Goal: Transaction & Acquisition: Purchase product/service

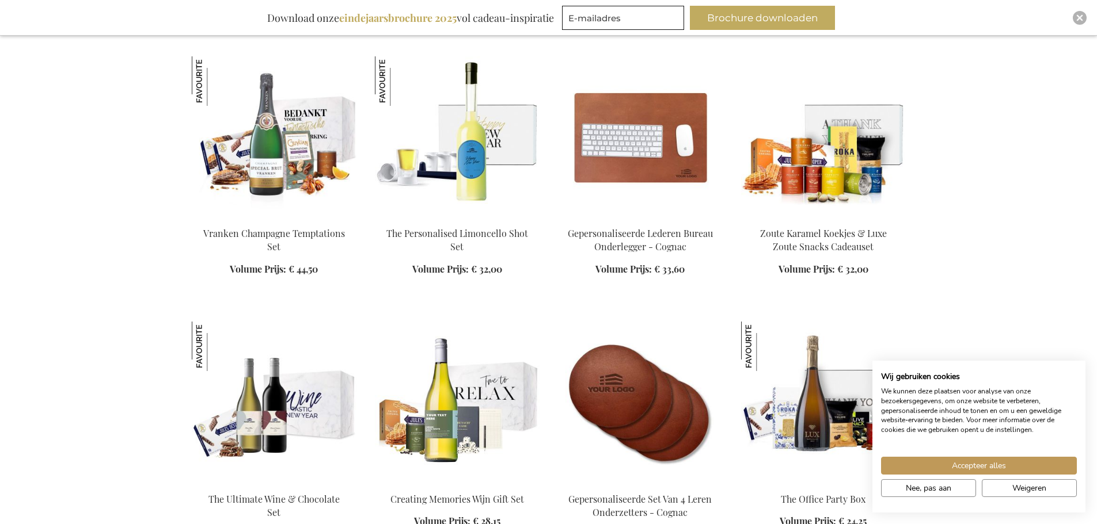
scroll to position [1439, 0]
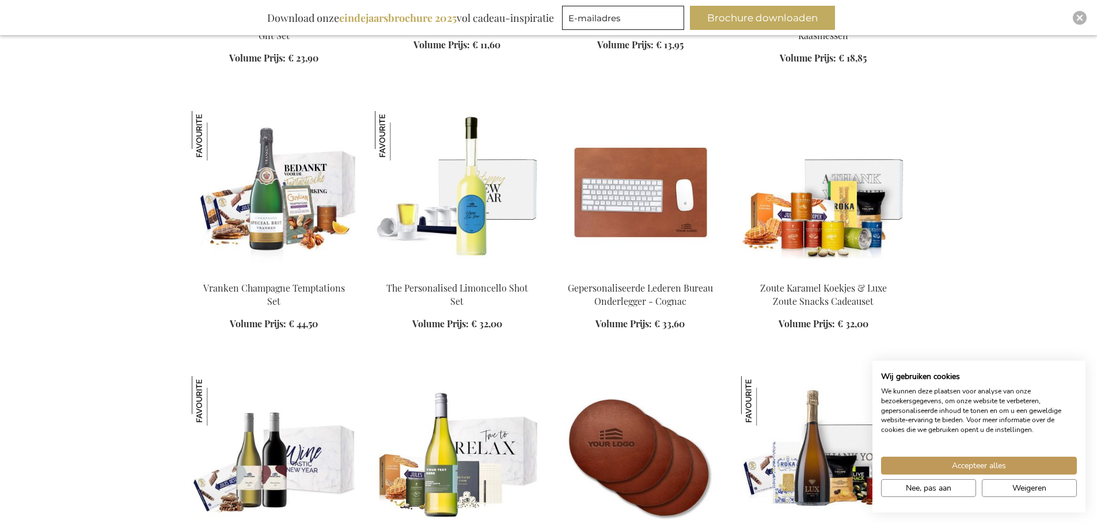
scroll to position [1209, 0]
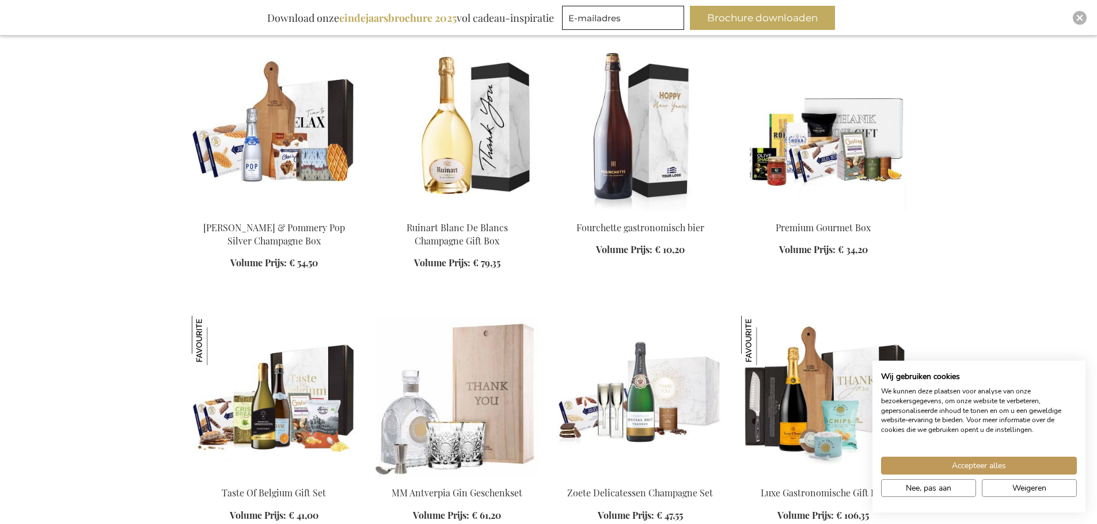
scroll to position [2130, 0]
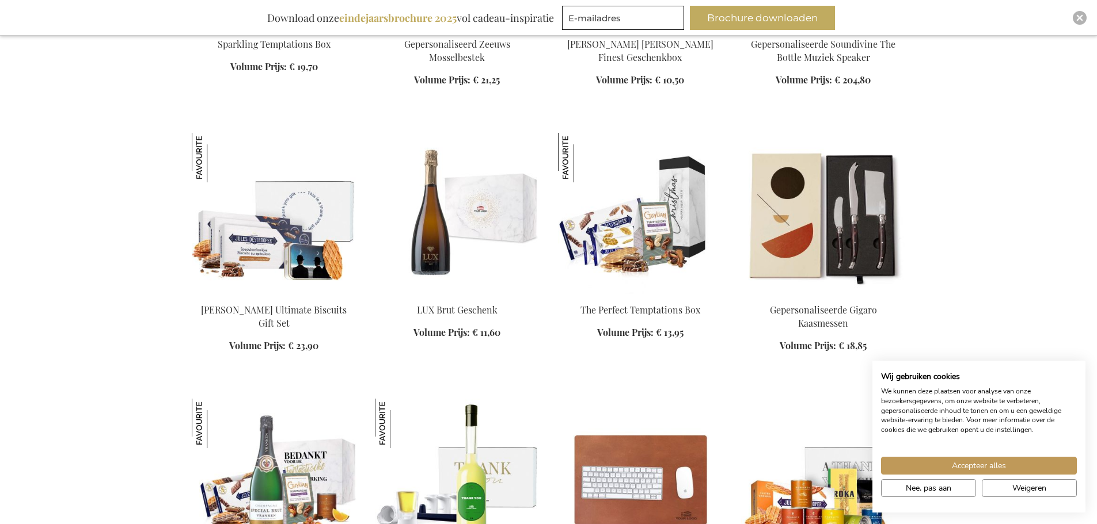
scroll to position [748, 0]
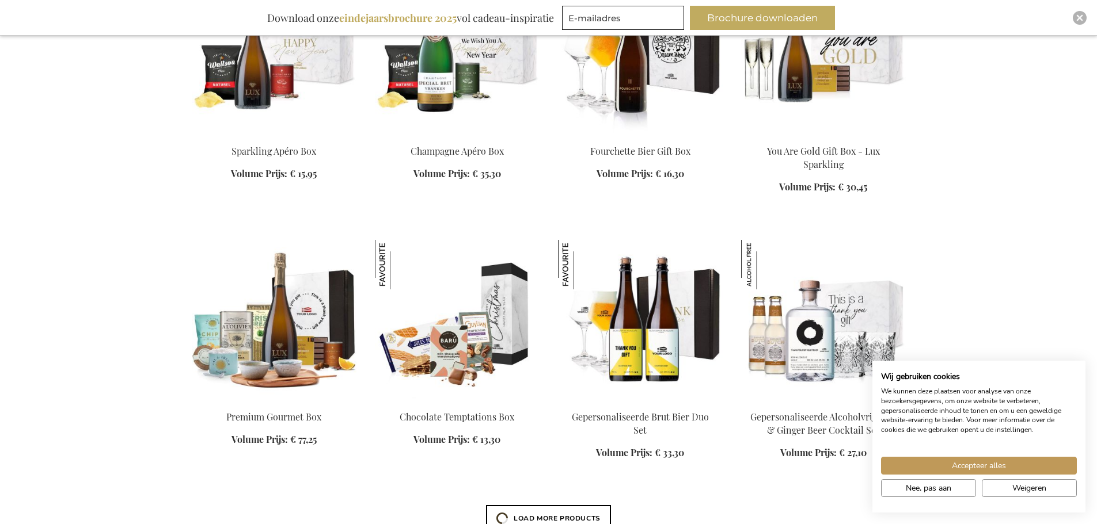
scroll to position [2994, 0]
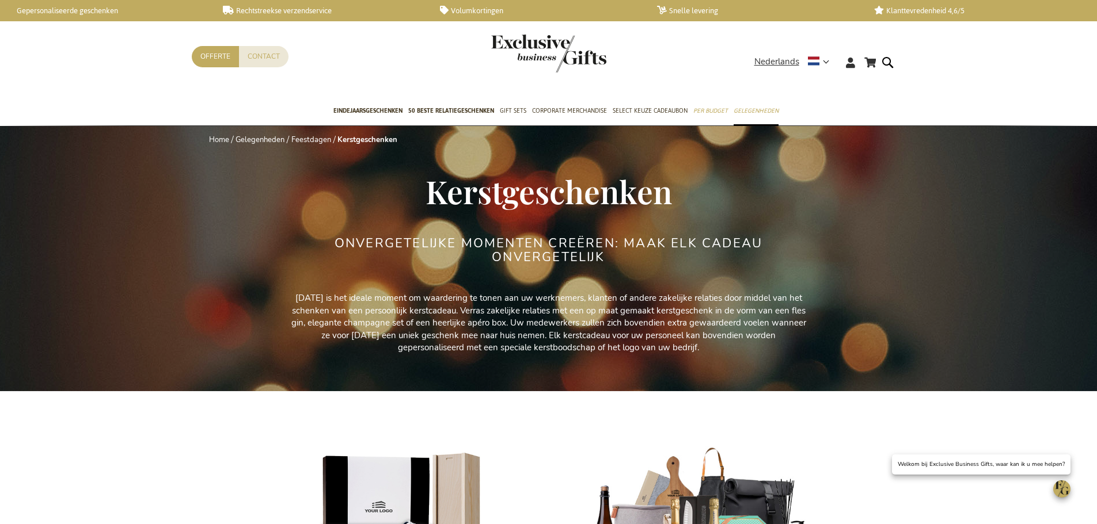
scroll to position [230, 0]
